Goal: Information Seeking & Learning: Learn about a topic

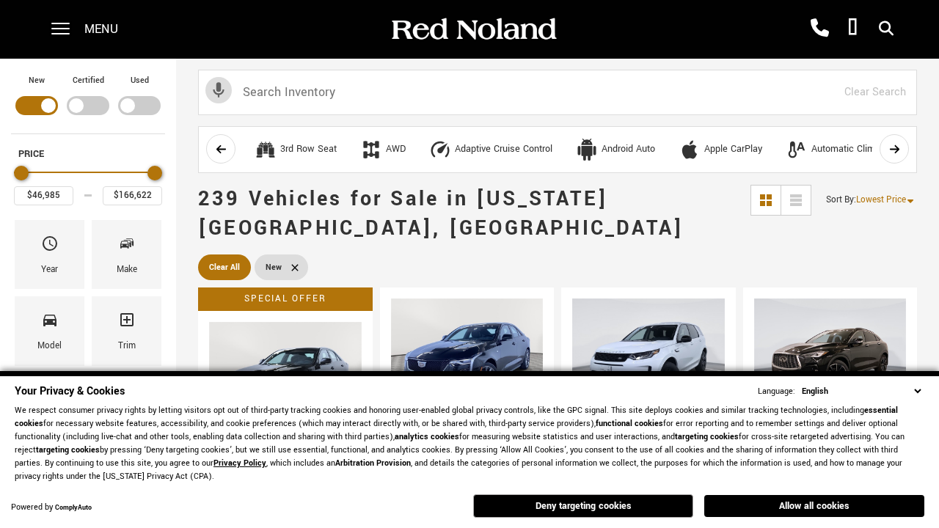
scroll to position [507, 0]
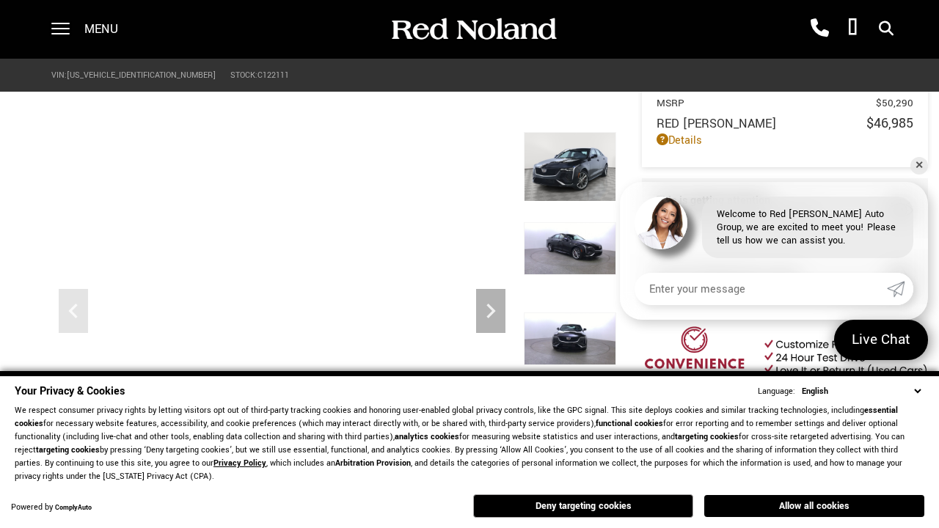
scroll to position [683, 0]
